Goal: Find specific page/section: Find specific page/section

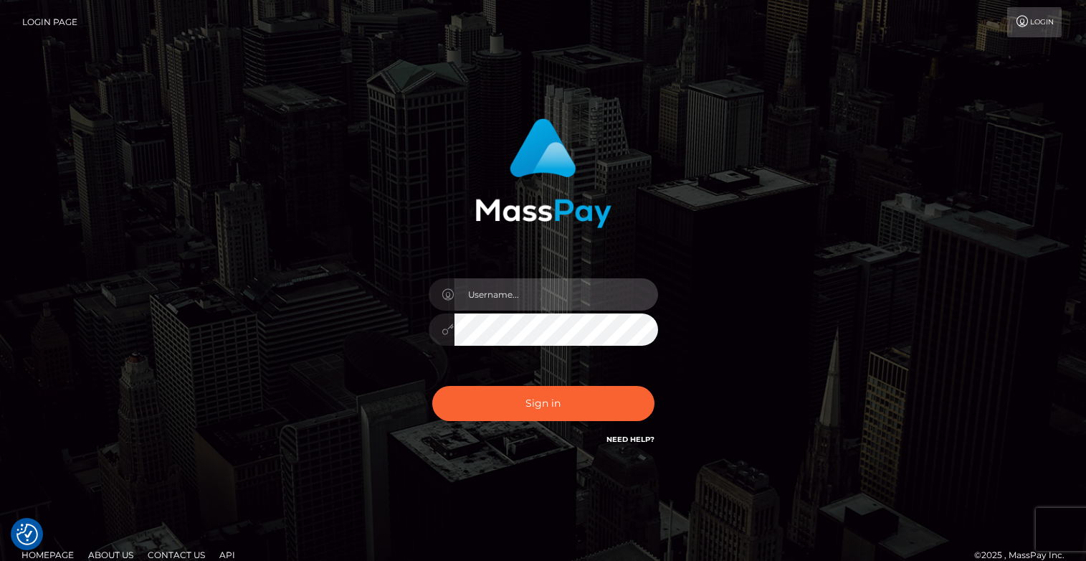
click at [541, 297] on input "text" at bounding box center [557, 294] width 204 height 32
type input "oli.fanvue"
click at [577, 302] on input "text" at bounding box center [557, 294] width 204 height 32
type input "oli.fanvue"
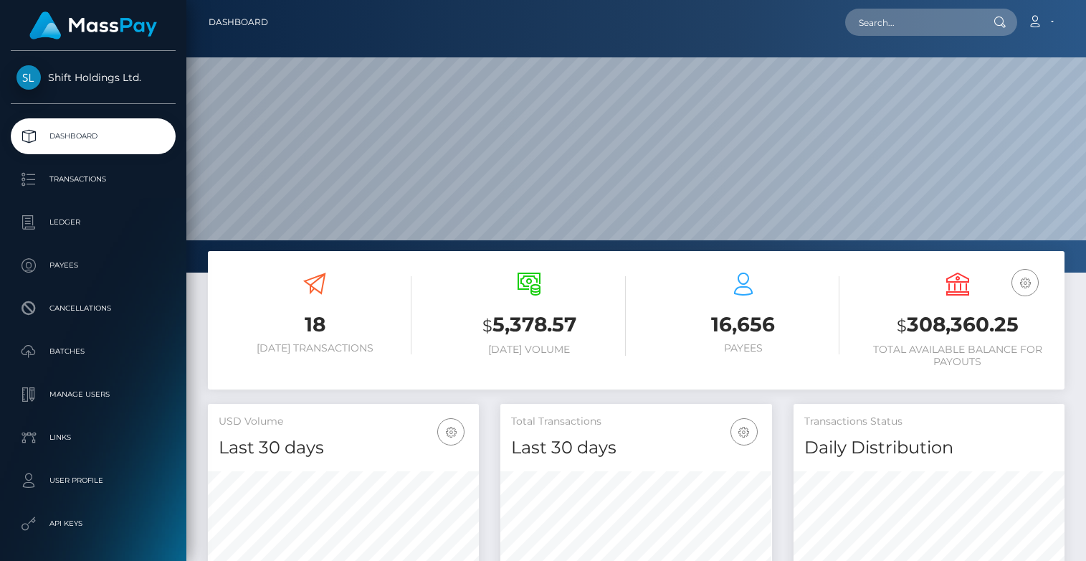
scroll to position [254, 271]
click at [877, 27] on input "text" at bounding box center [912, 22] width 135 height 27
paste input "papathanasioumitsos312@gmail.com"
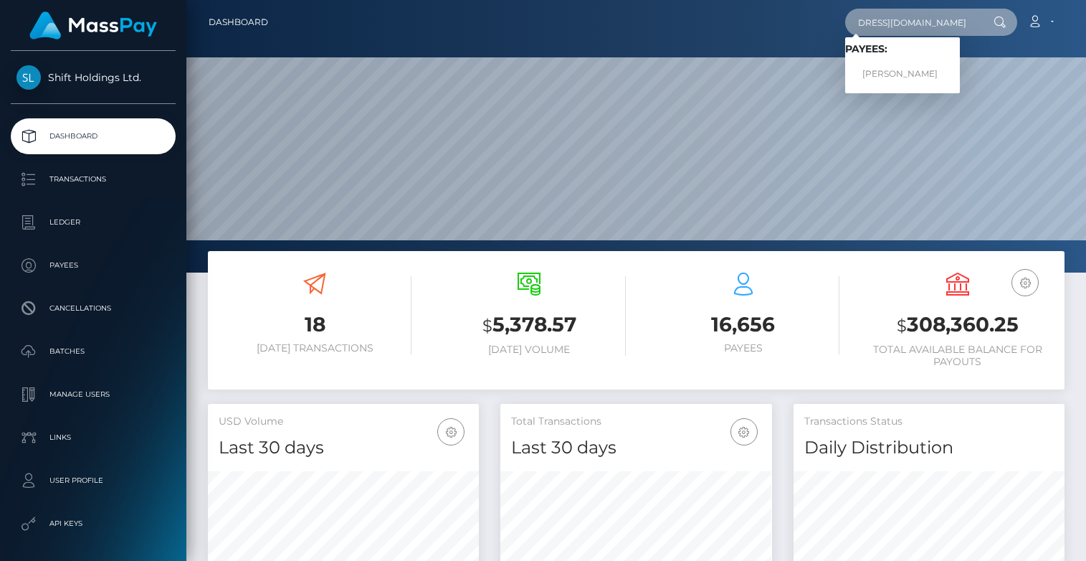
type input "[EMAIL_ADDRESS][DOMAIN_NAME]"
click at [899, 66] on link "DIMITRIOS PAPATHANASIOU" at bounding box center [902, 74] width 115 height 27
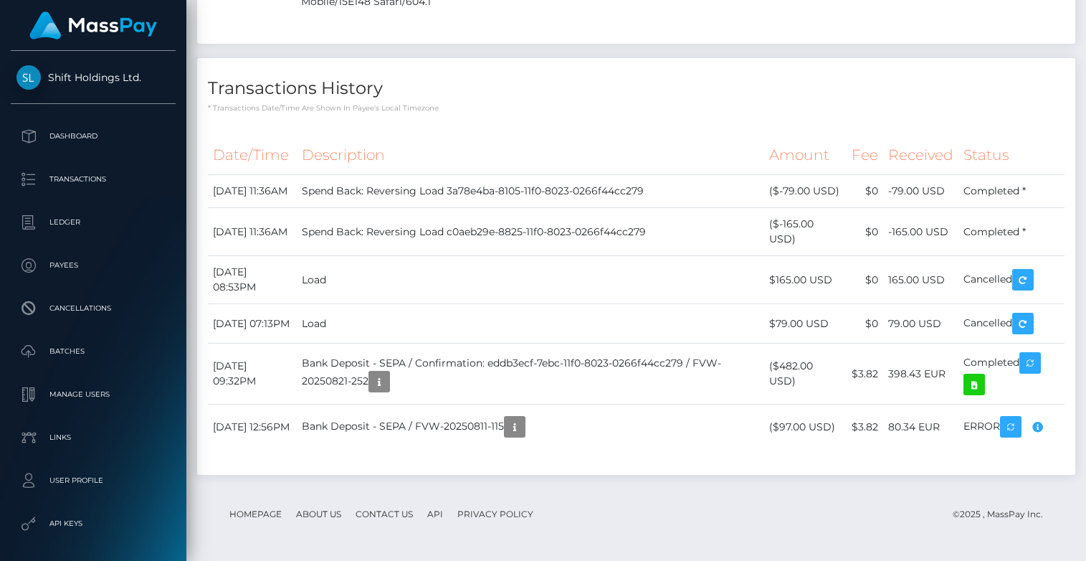
scroll to position [2310, 0]
